Goal: Transaction & Acquisition: Purchase product/service

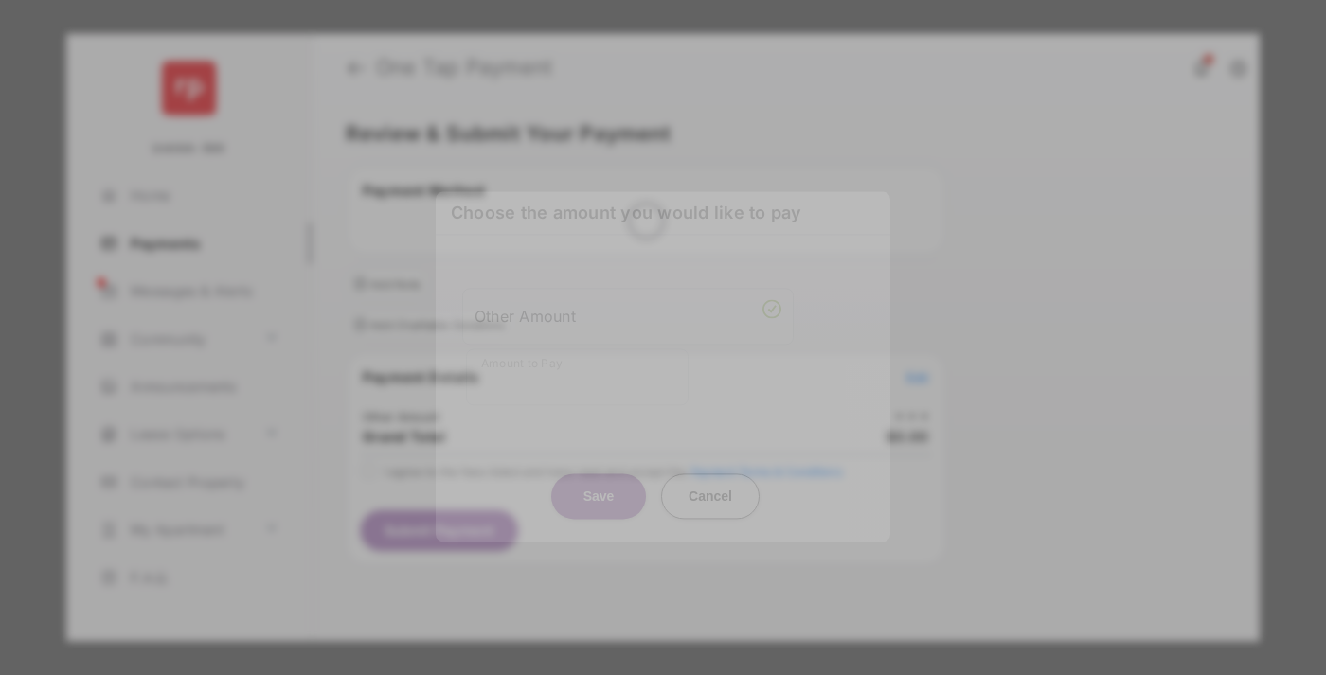
click at [628, 306] on div "Other Amount" at bounding box center [628, 316] width 307 height 32
type input "**"
click at [599, 474] on button "Save" at bounding box center [598, 496] width 95 height 45
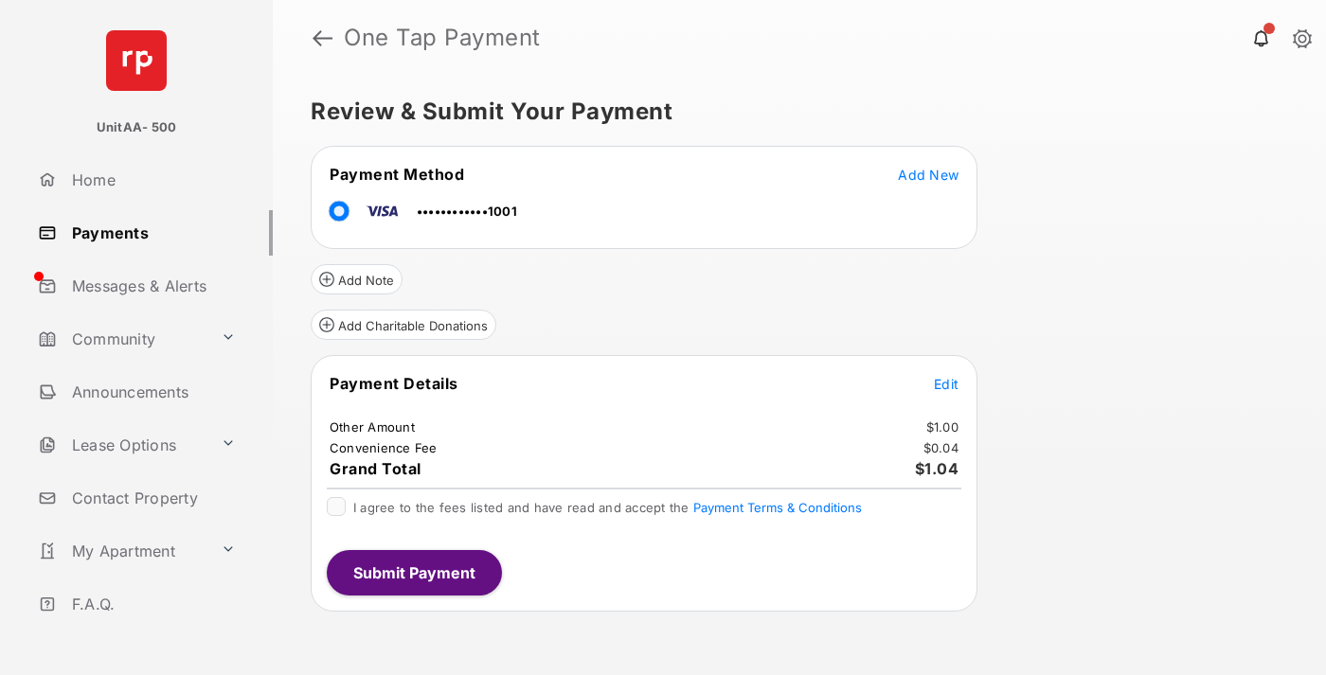
click at [946, 384] on span "Edit" at bounding box center [946, 384] width 25 height 16
click at [413, 572] on button "Submit Payment" at bounding box center [414, 572] width 175 height 45
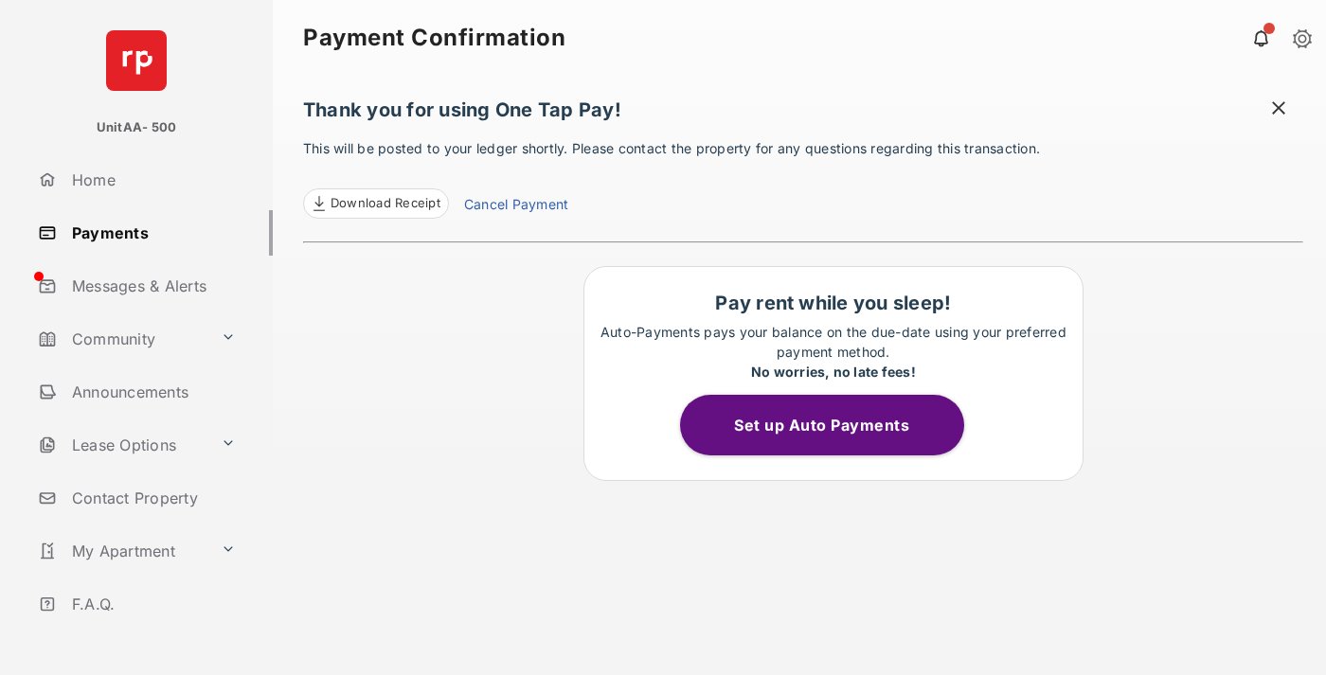
click at [148, 232] on link "Payments" at bounding box center [151, 232] width 243 height 45
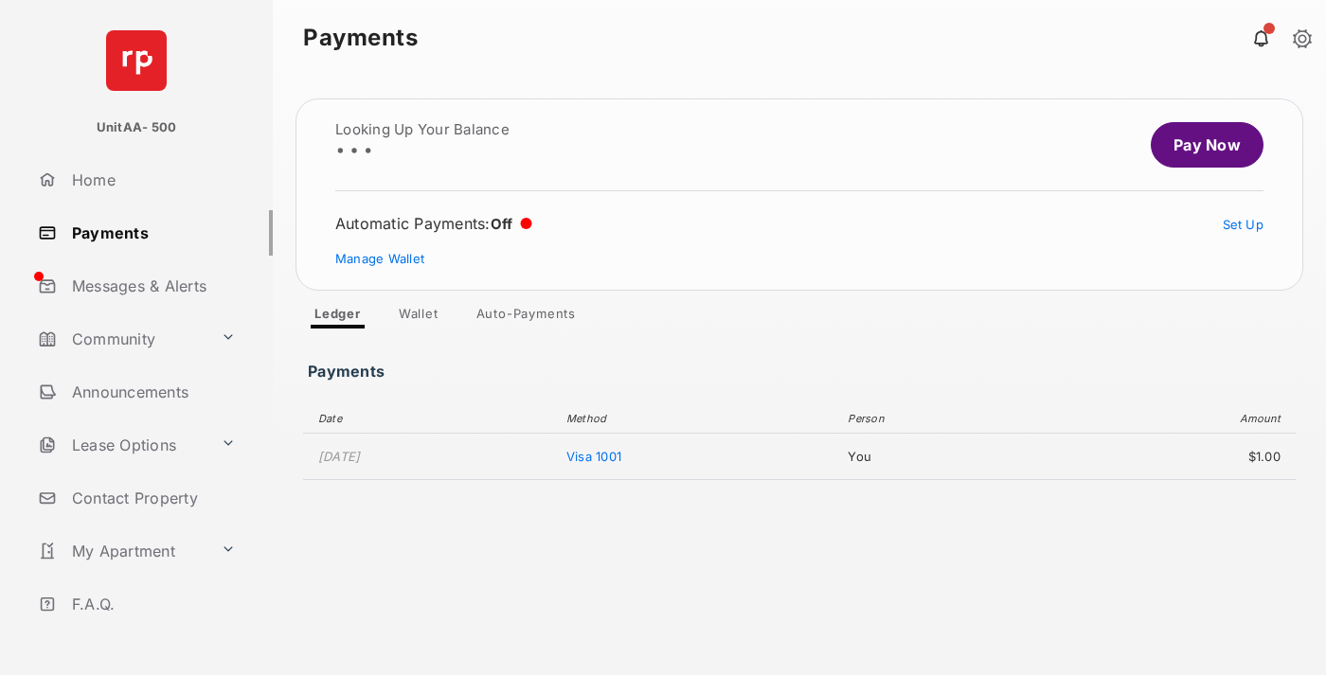
click at [1199, 145] on link "Pay Now" at bounding box center [1207, 144] width 113 height 45
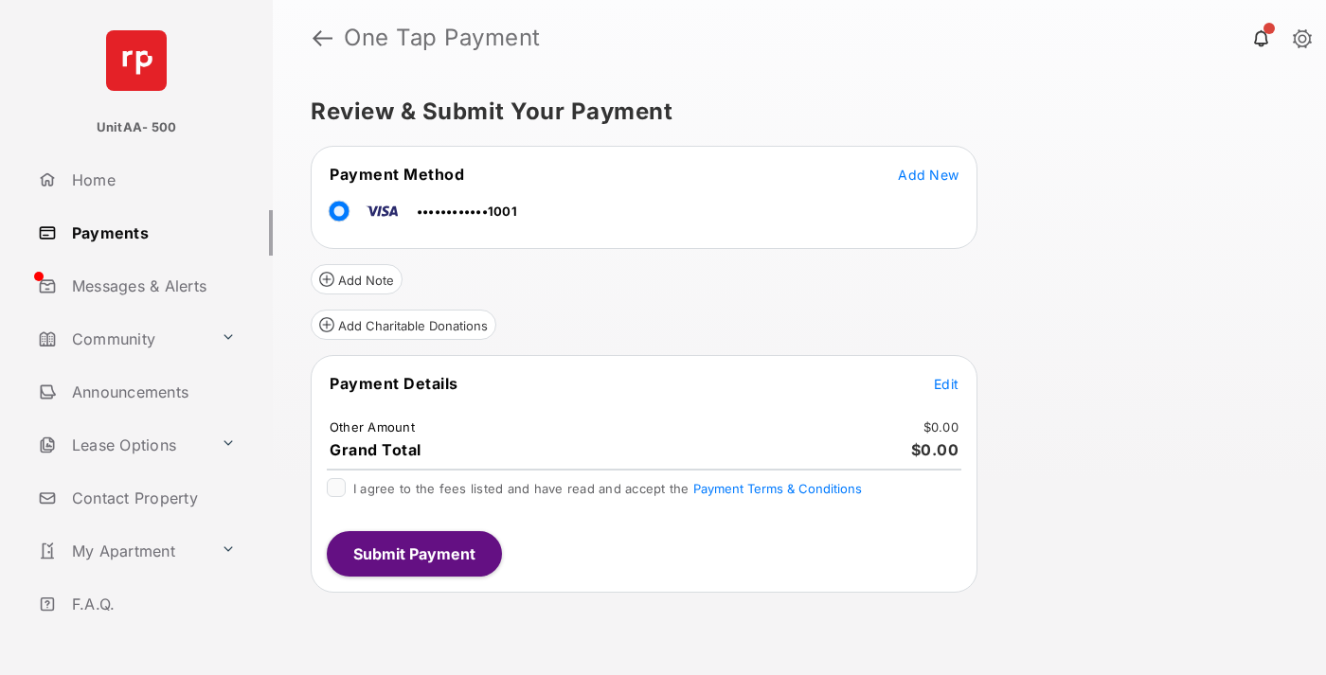
click at [946, 384] on span "Edit" at bounding box center [946, 384] width 25 height 16
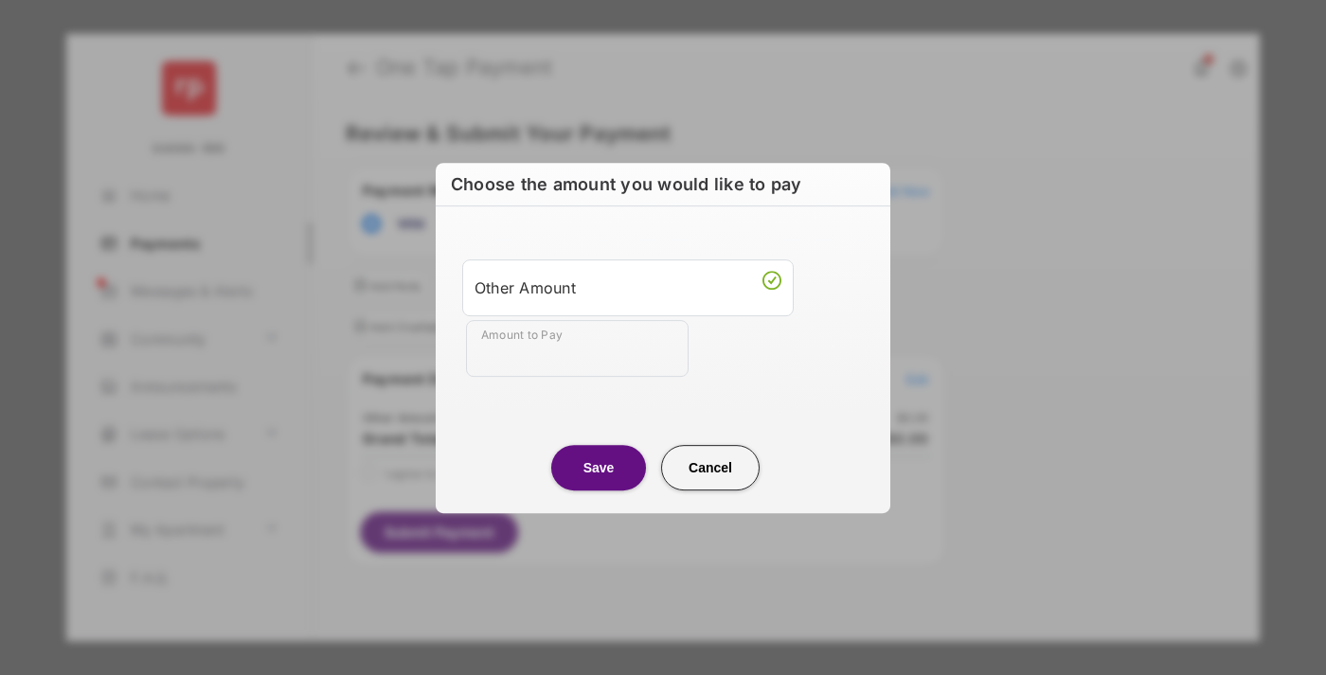
click at [628, 287] on div "Other Amount" at bounding box center [628, 288] width 307 height 32
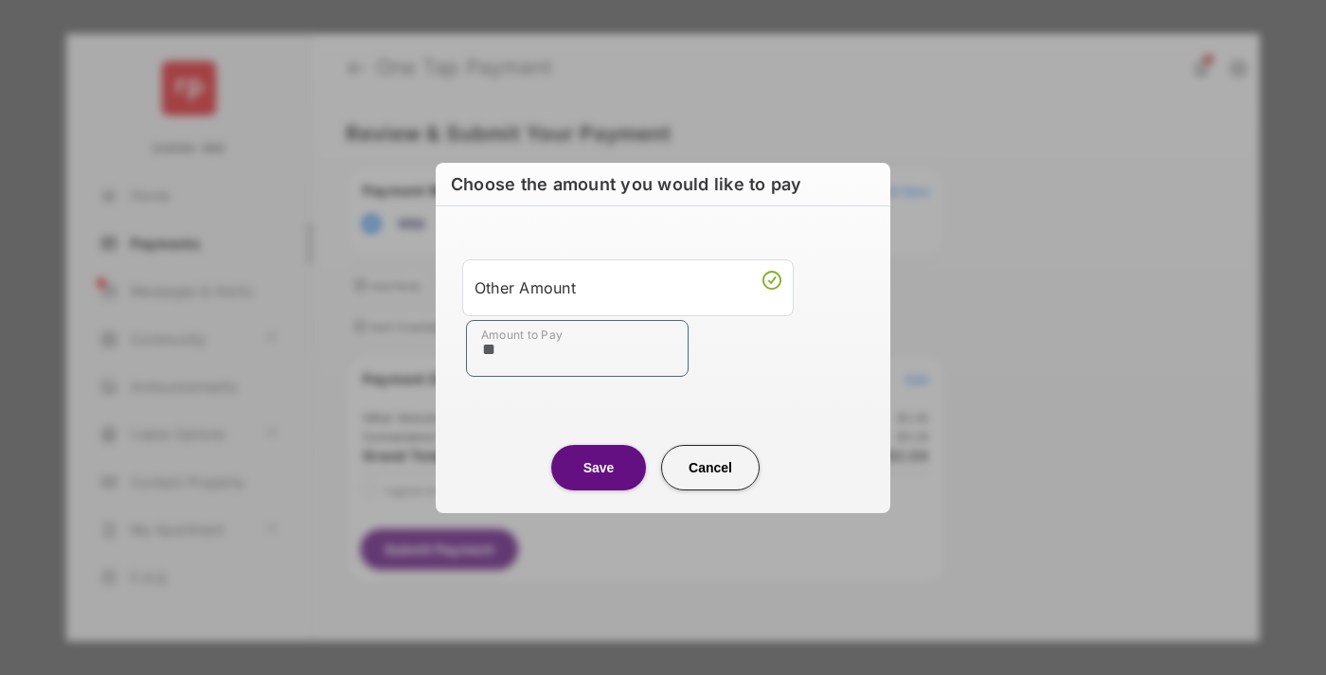
type input "**"
click at [599, 467] on button "Save" at bounding box center [598, 467] width 95 height 45
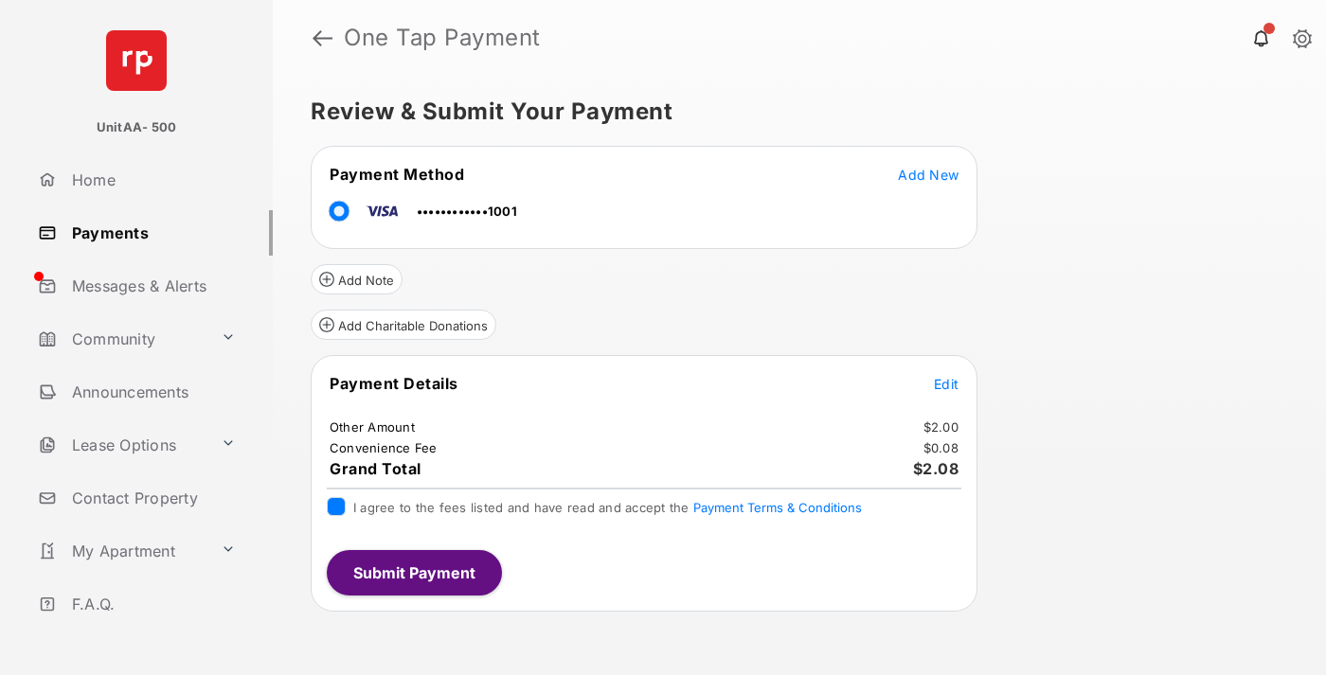
click at [413, 572] on button "Submit Payment" at bounding box center [414, 572] width 175 height 45
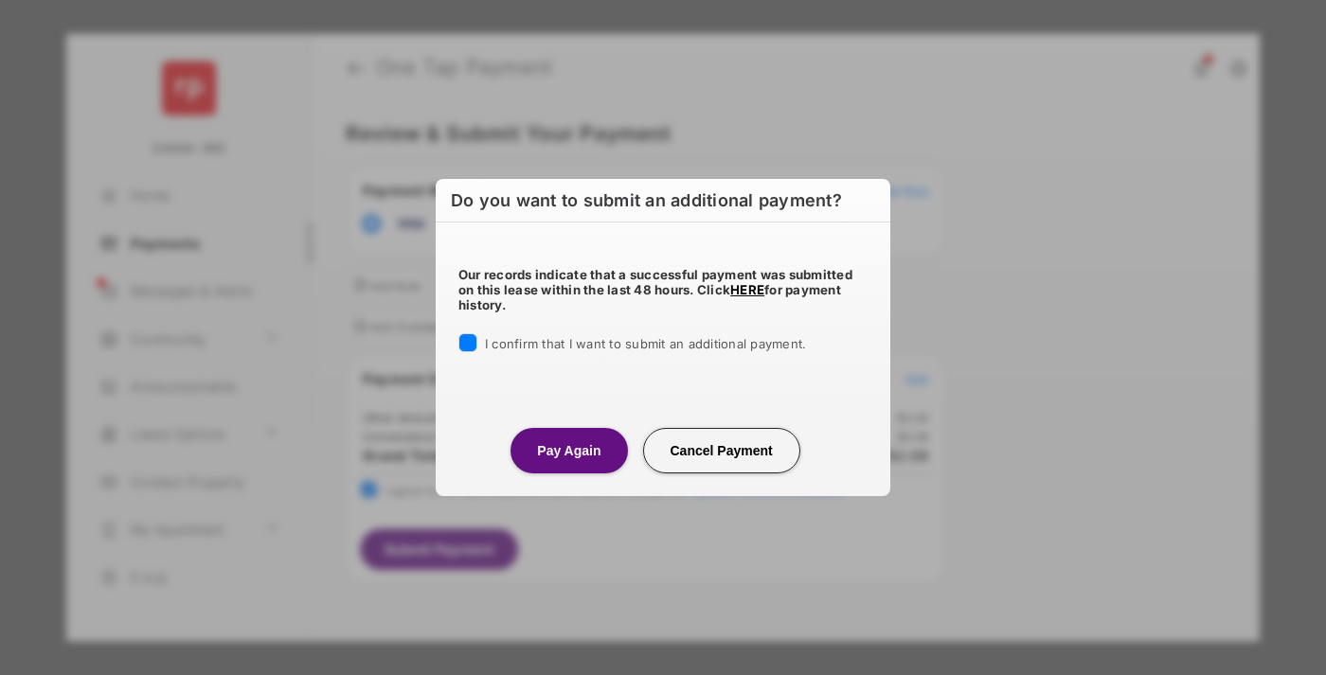
click at [568, 450] on button "Pay Again" at bounding box center [569, 450] width 117 height 45
